Goal: Transaction & Acquisition: Book appointment/travel/reservation

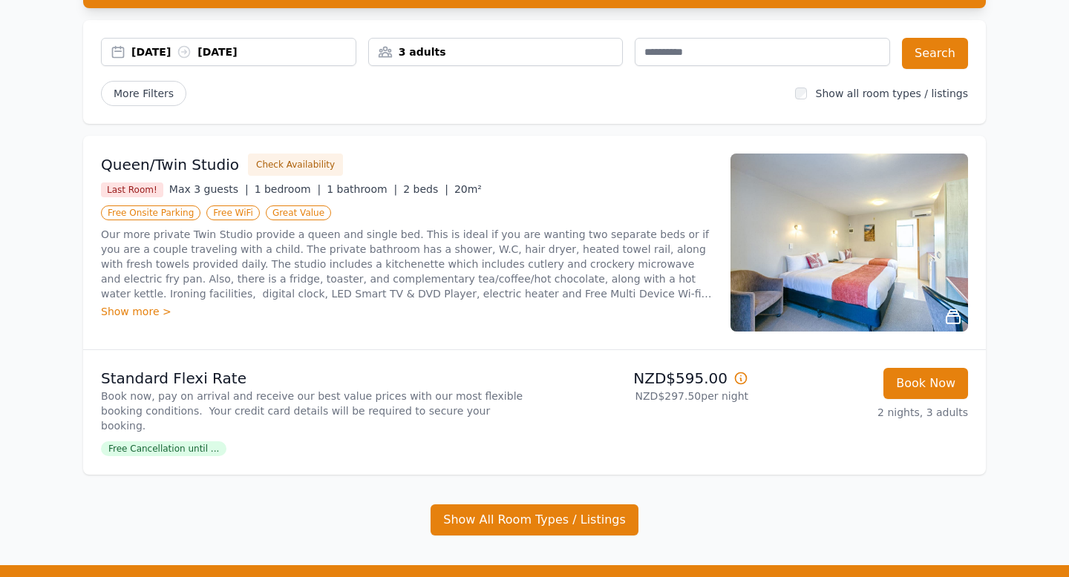
scroll to position [159, 0]
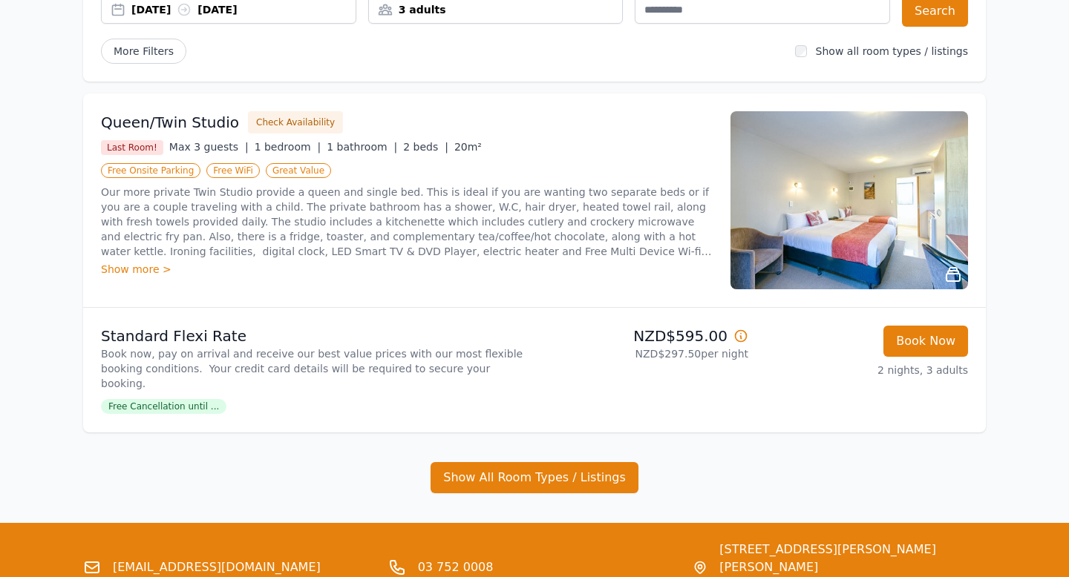
click at [199, 399] on span "Free Cancellation until ..." at bounding box center [163, 406] width 125 height 15
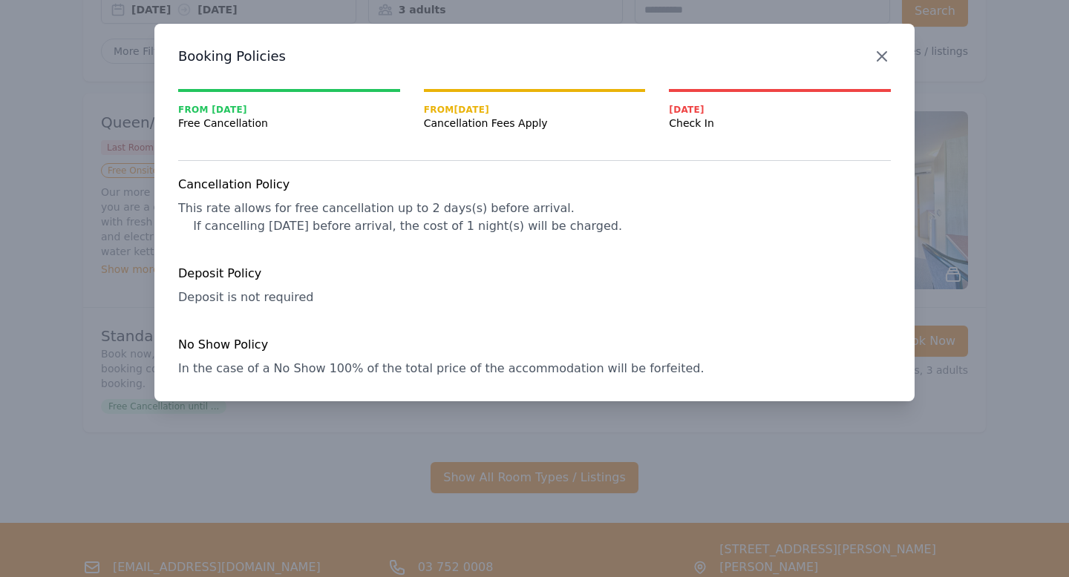
click at [883, 57] on icon "button" at bounding box center [881, 56] width 9 height 9
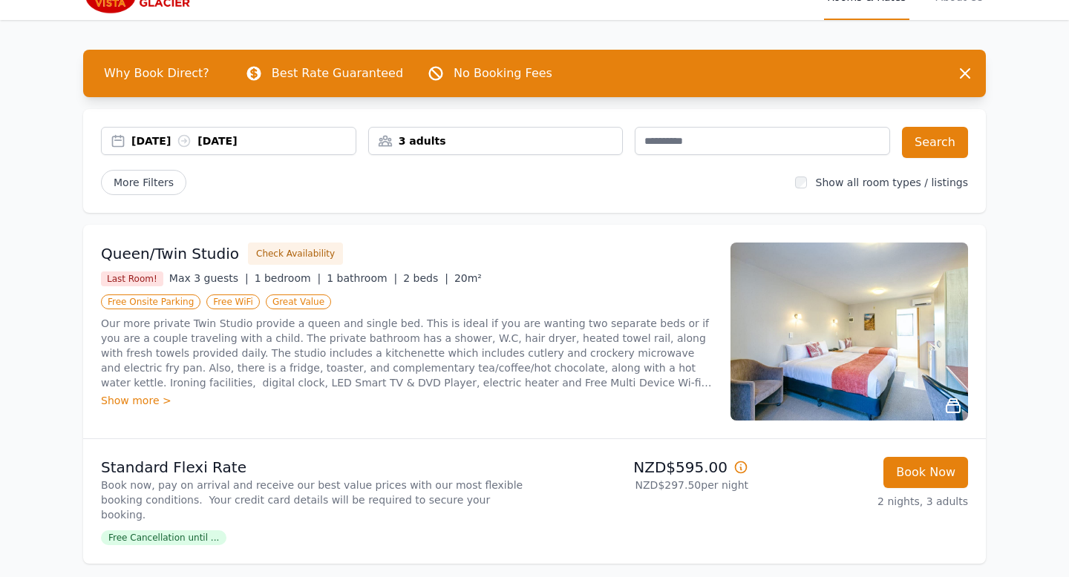
scroll to position [0, 0]
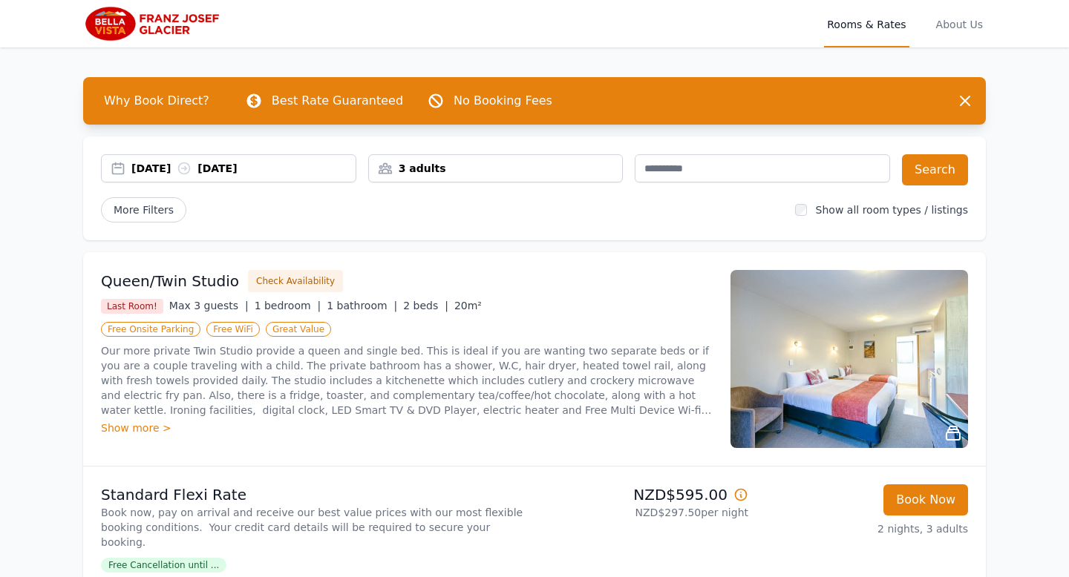
click at [137, 430] on div "Show more >" at bounding box center [407, 428] width 612 height 15
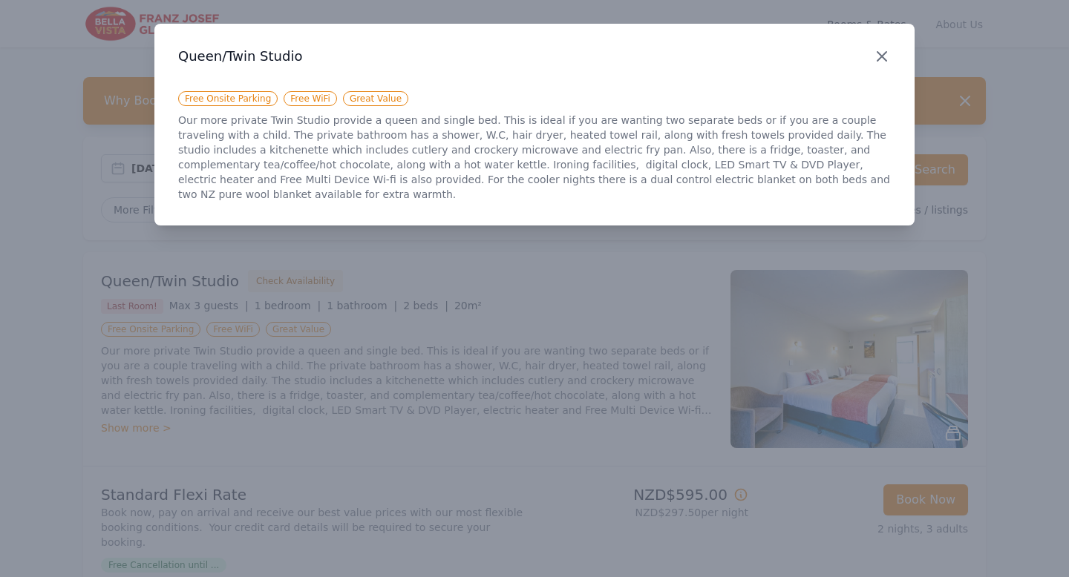
click at [878, 56] on icon "button" at bounding box center [882, 57] width 18 height 18
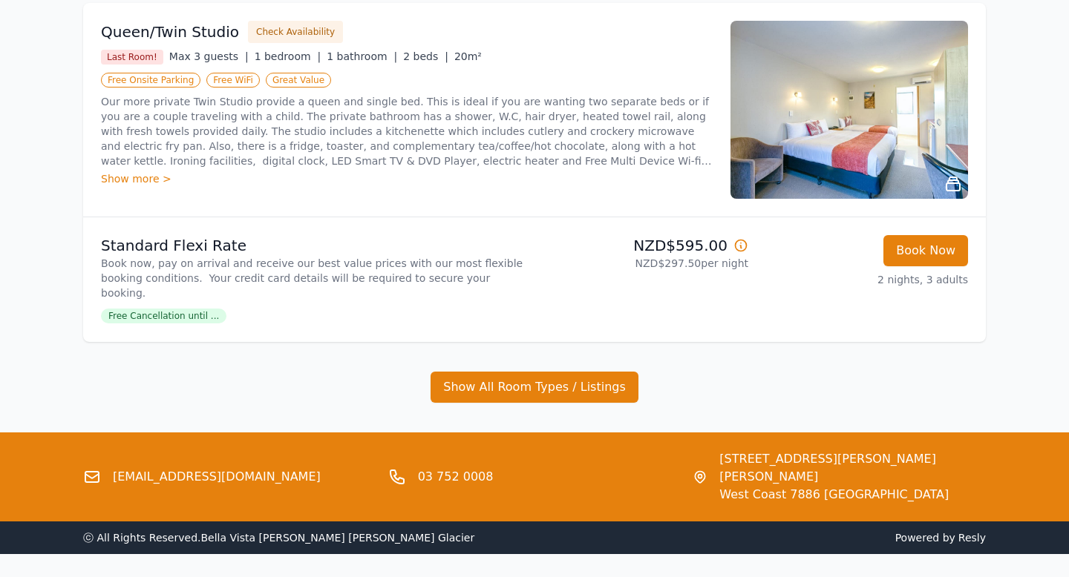
scroll to position [265, 0]
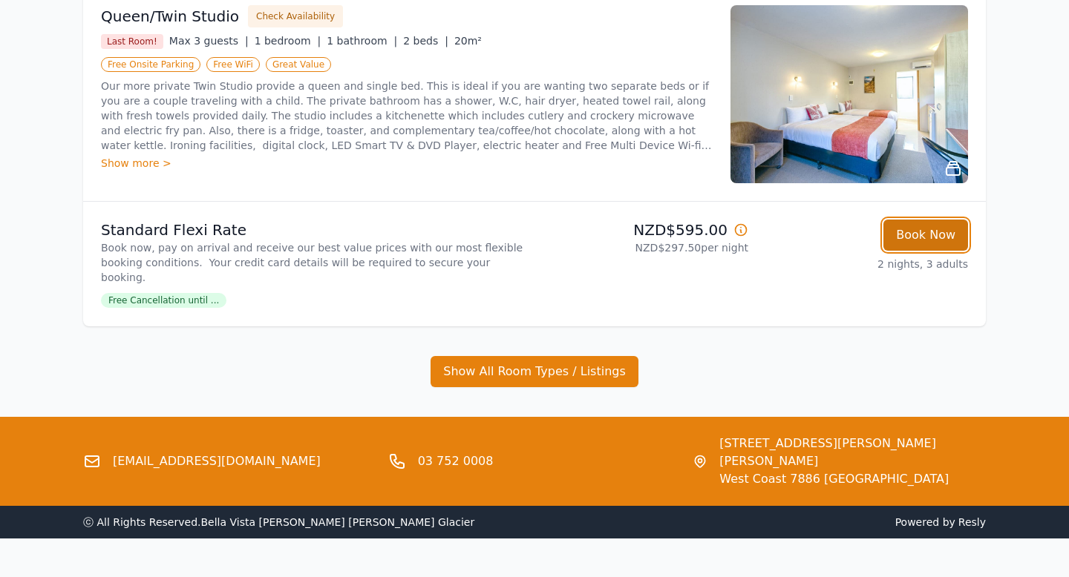
click at [929, 235] on button "Book Now" at bounding box center [925, 235] width 85 height 31
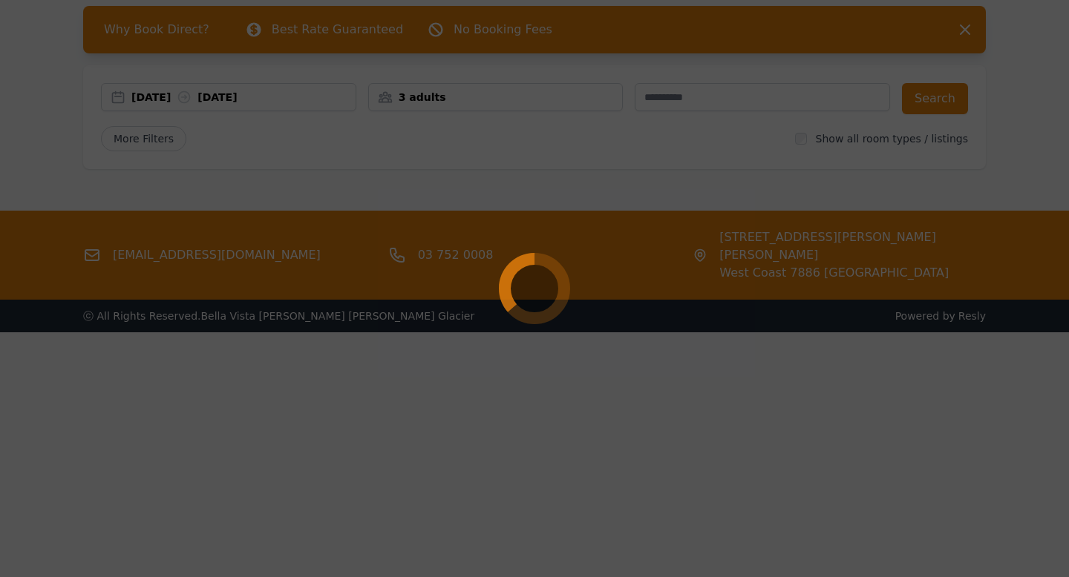
scroll to position [71, 0]
select select "**"
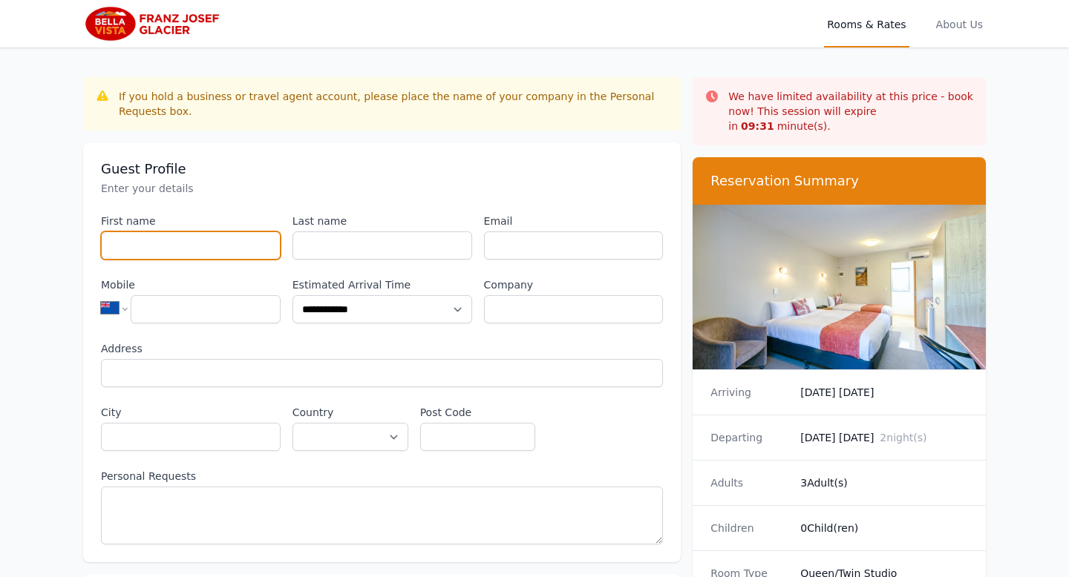
click at [145, 251] on input "First name" at bounding box center [191, 246] width 180 height 28
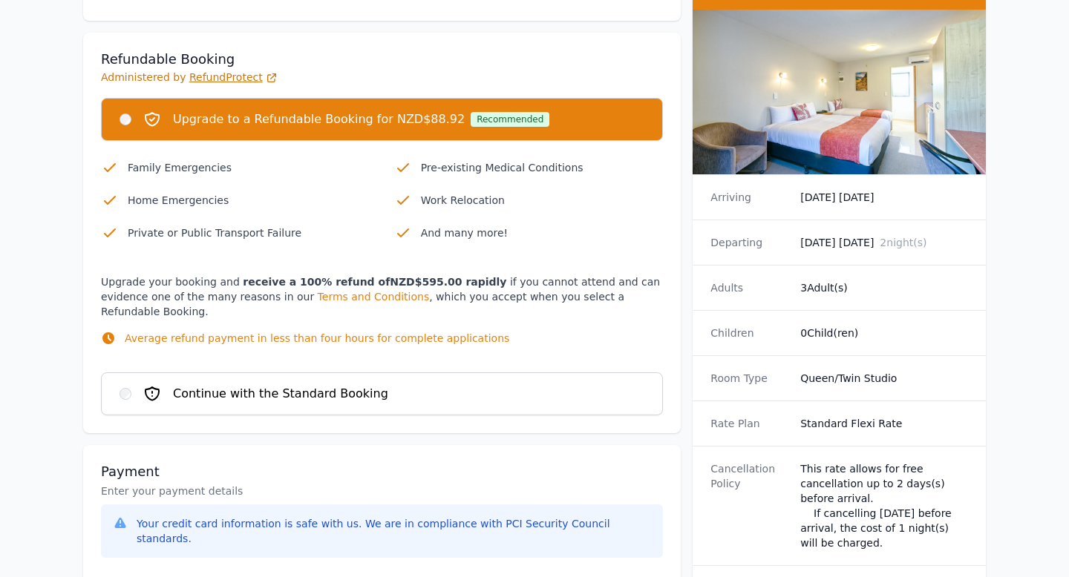
scroll to position [1521, 0]
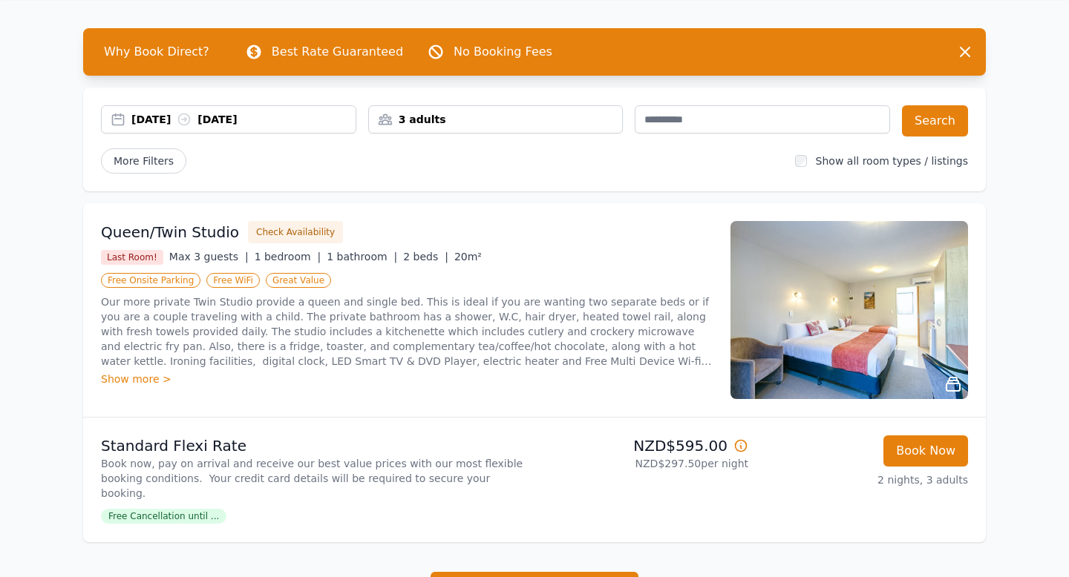
scroll to position [58, 0]
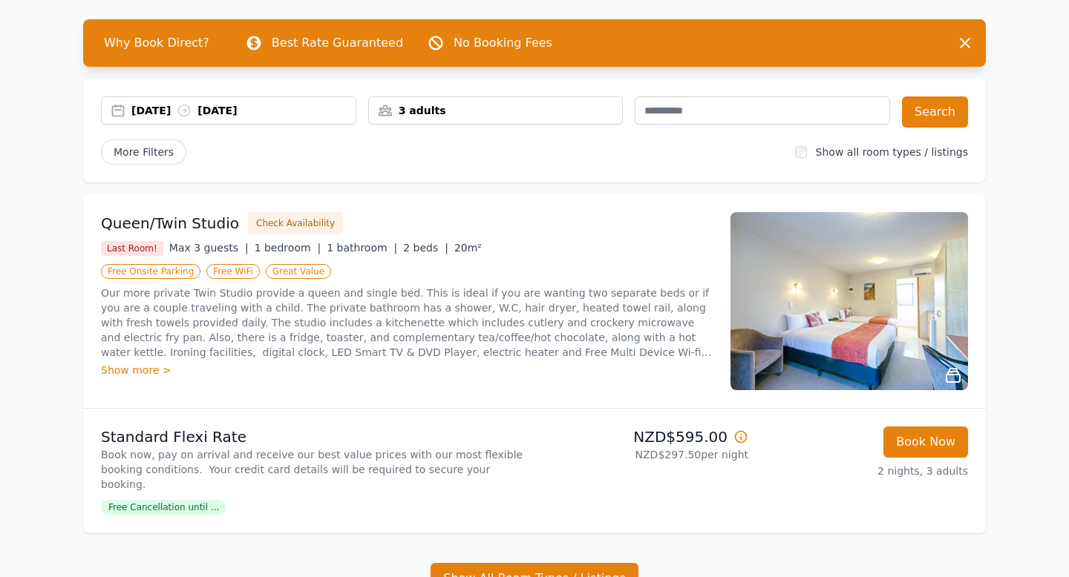
click at [132, 373] on div "Show more >" at bounding box center [407, 370] width 612 height 15
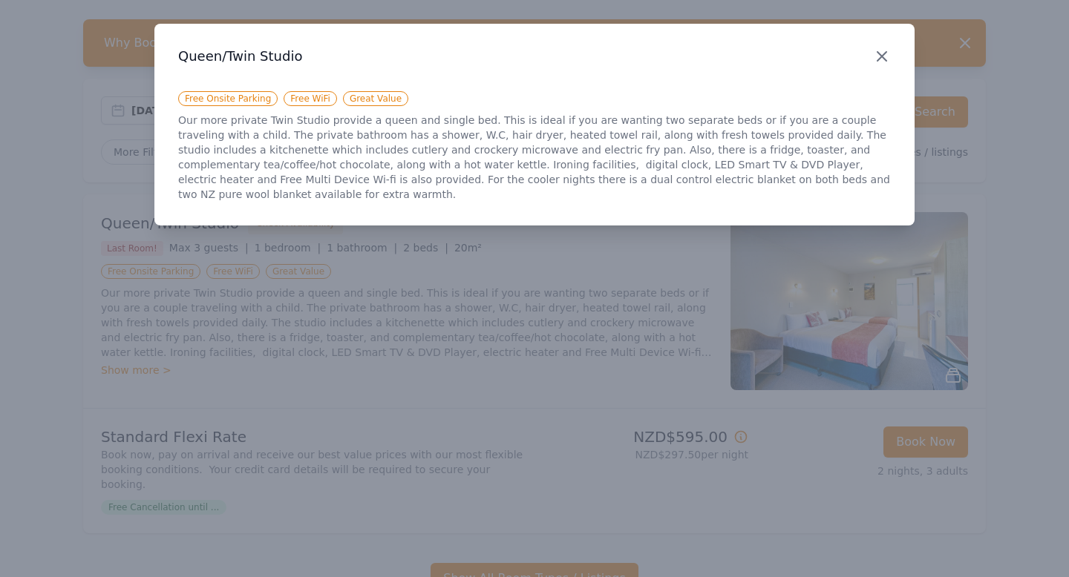
click at [886, 56] on icon "button" at bounding box center [882, 57] width 18 height 18
